Goal: Find specific page/section: Find specific page/section

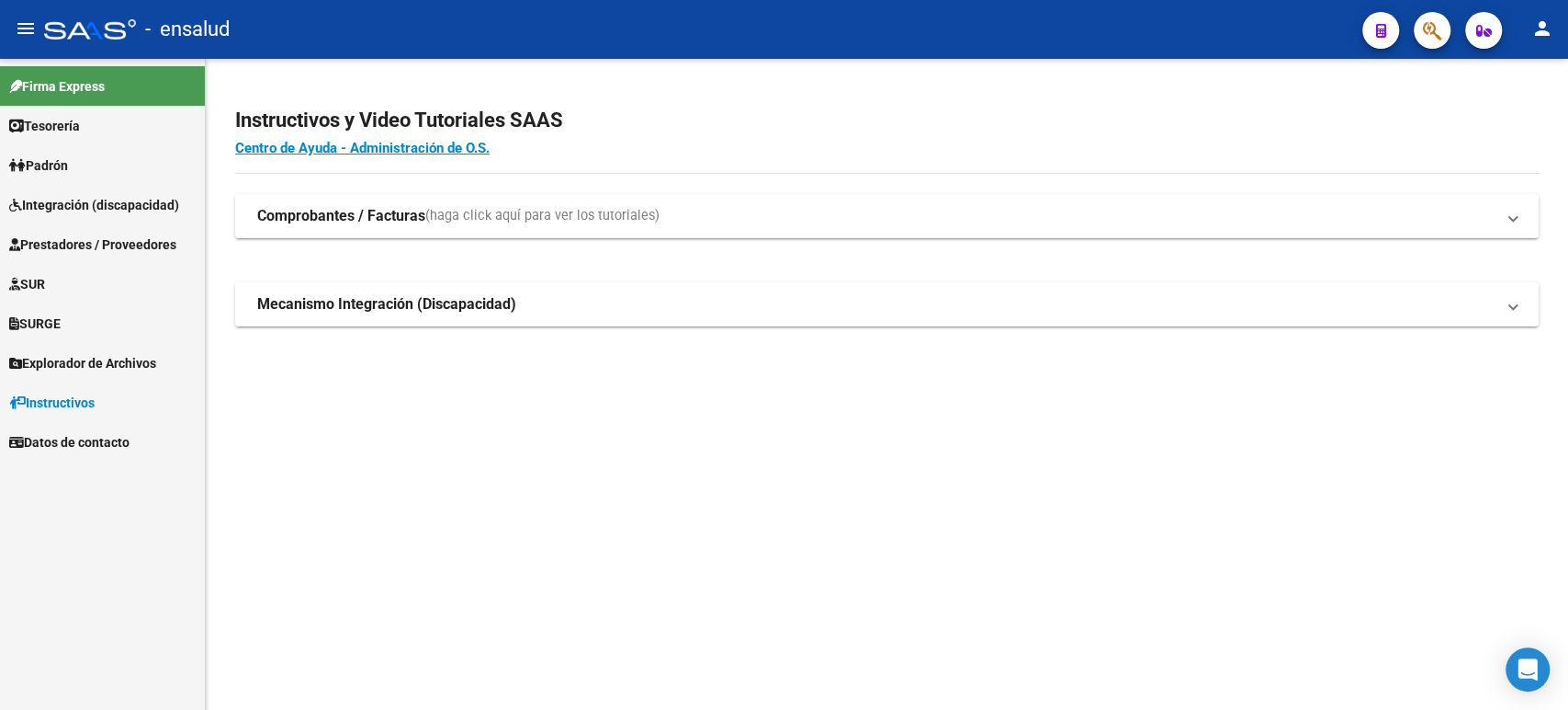
click at [110, 206] on span "Integración (discapacidad)" at bounding box center [95, 204] width 170 height 20
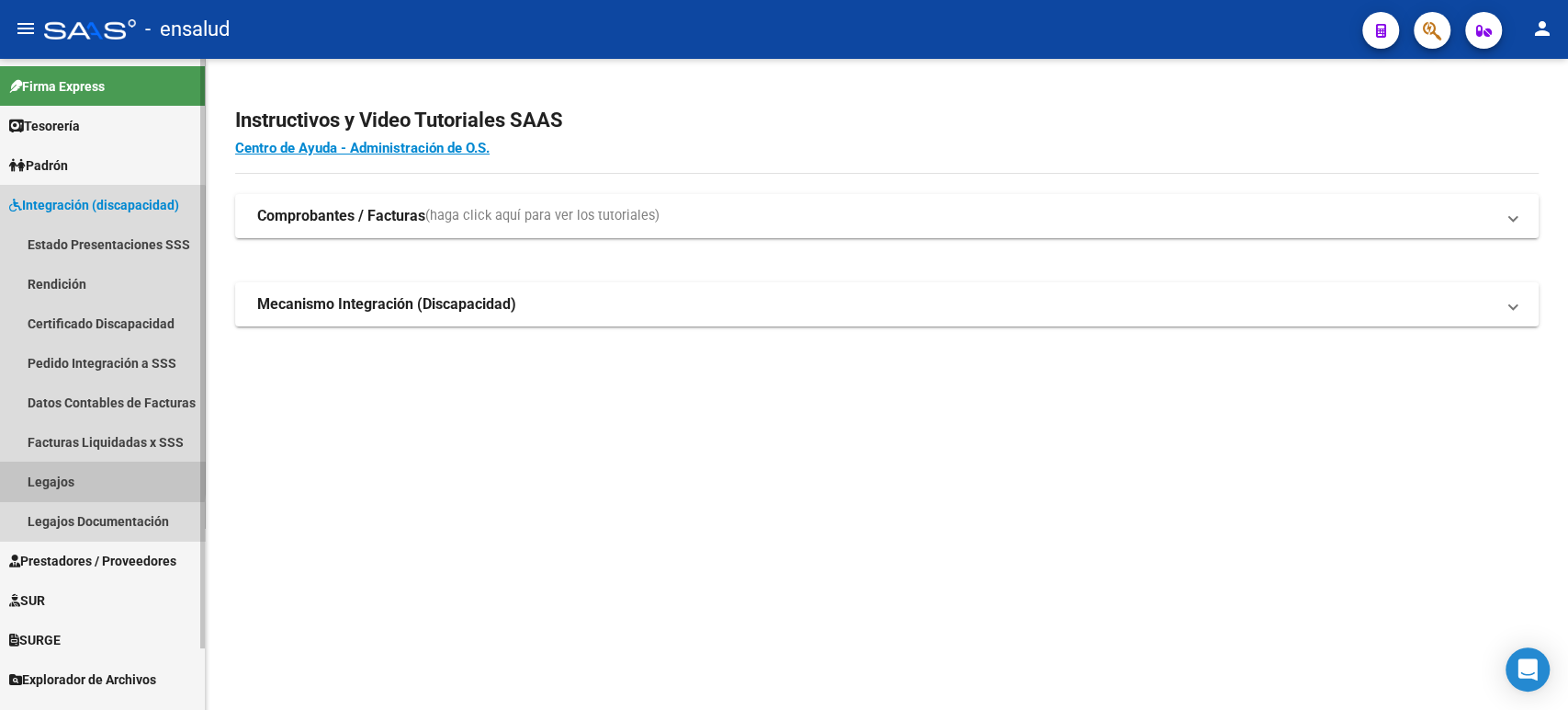
click at [52, 477] on link "Legajos" at bounding box center [102, 481] width 204 height 39
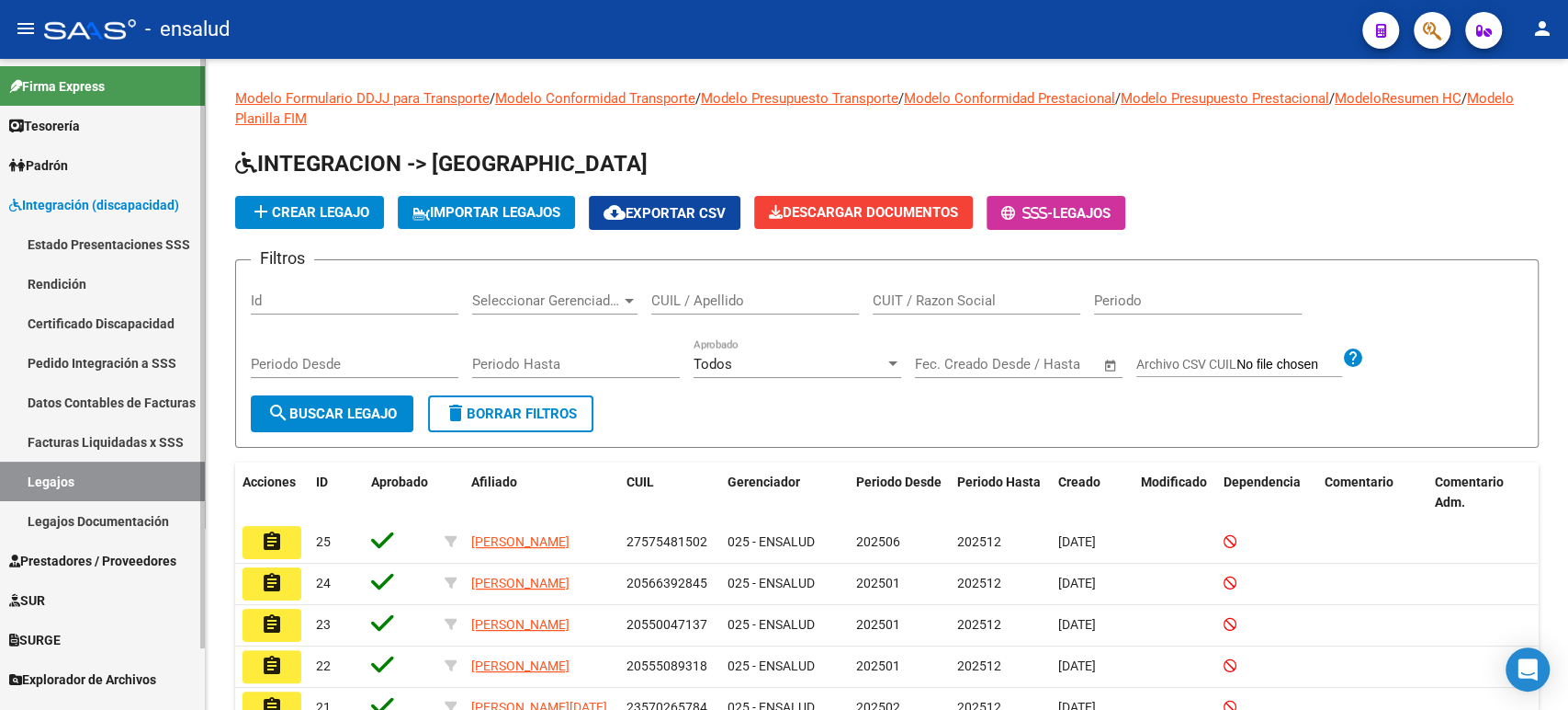
click at [94, 241] on link "Estado Presentaciones SSS" at bounding box center [102, 244] width 204 height 39
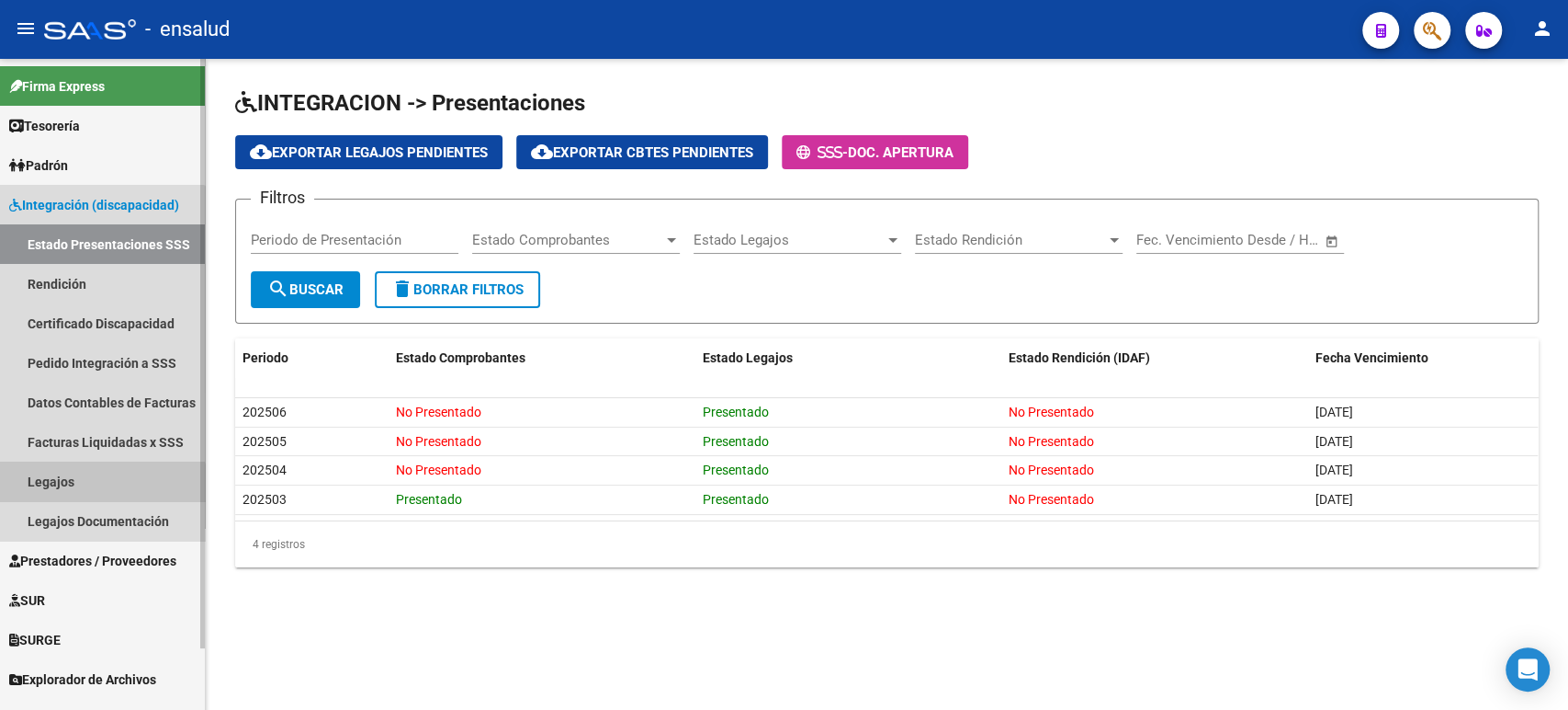
click at [74, 492] on link "Legajos" at bounding box center [102, 481] width 204 height 39
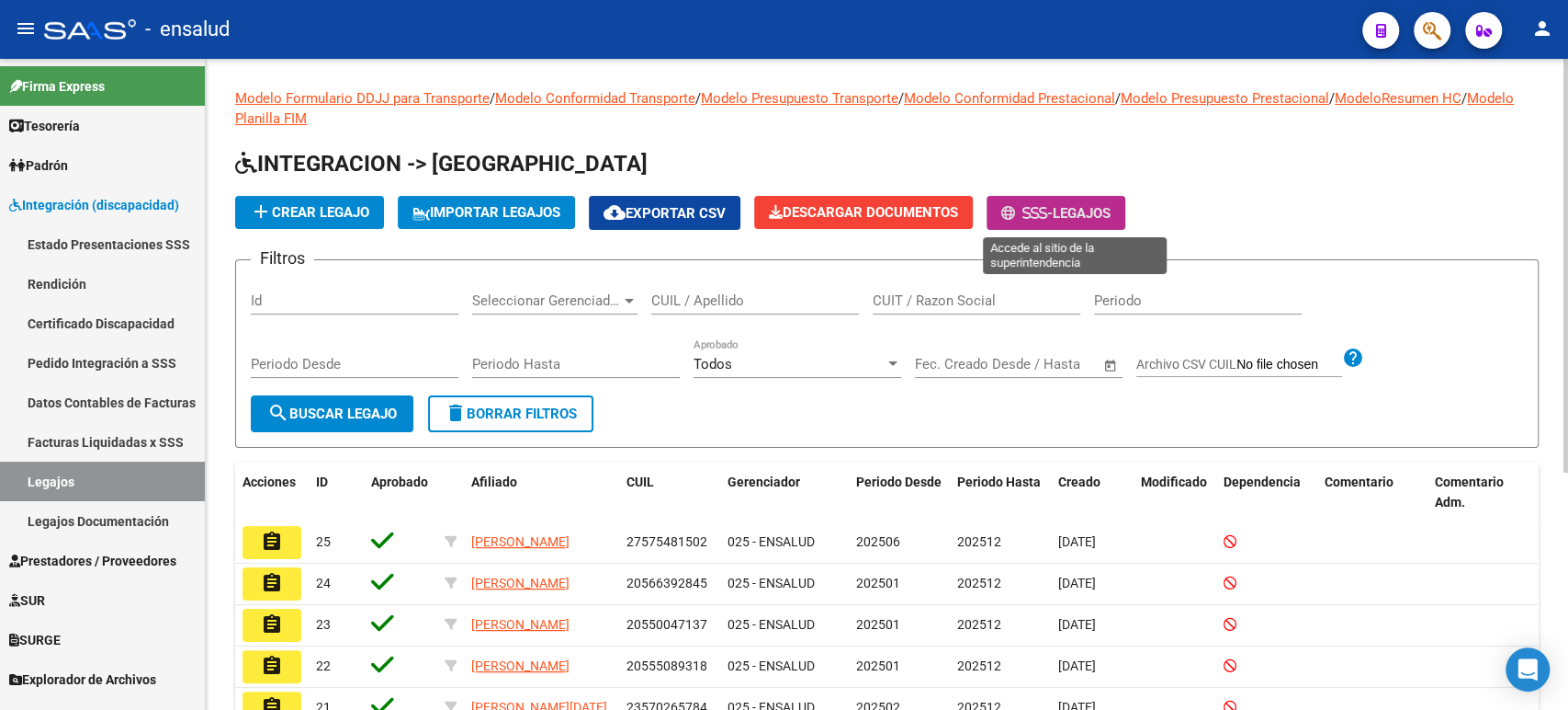
click at [1042, 226] on button "- Legajos" at bounding box center [1055, 213] width 138 height 34
